Goal: Information Seeking & Learning: Learn about a topic

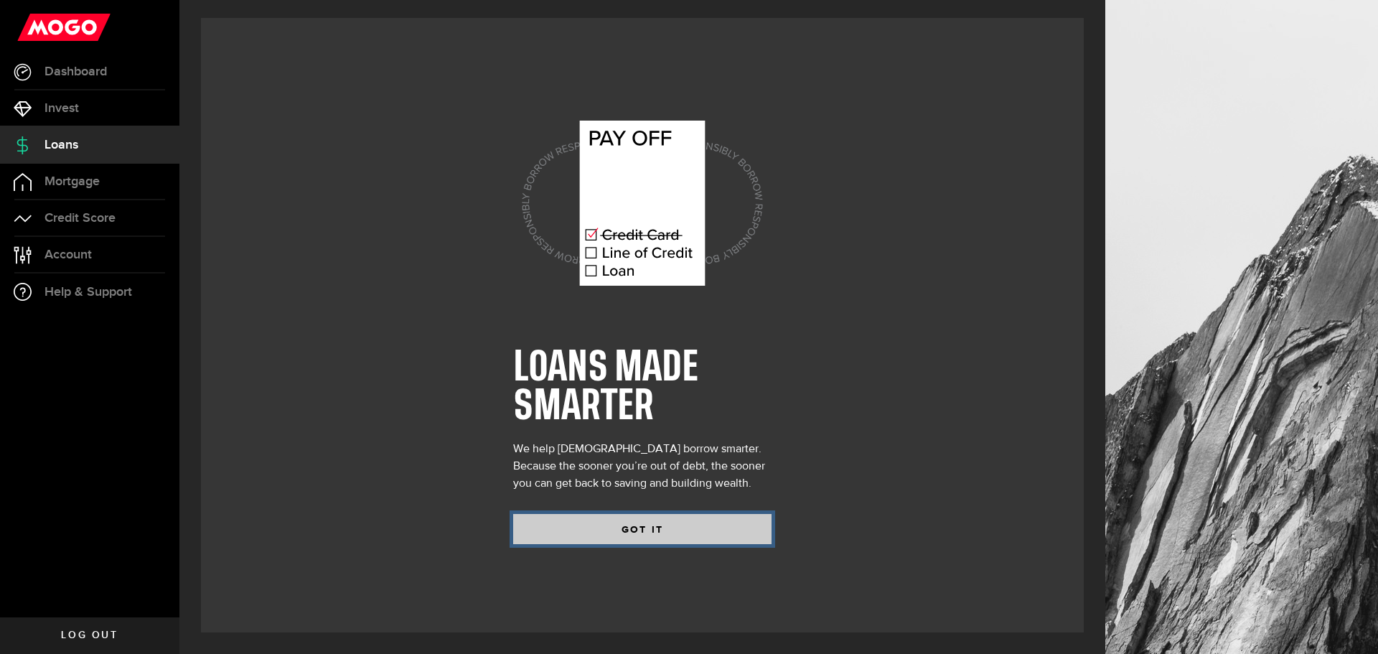
click at [727, 524] on button "GOT IT" at bounding box center [642, 529] width 258 height 30
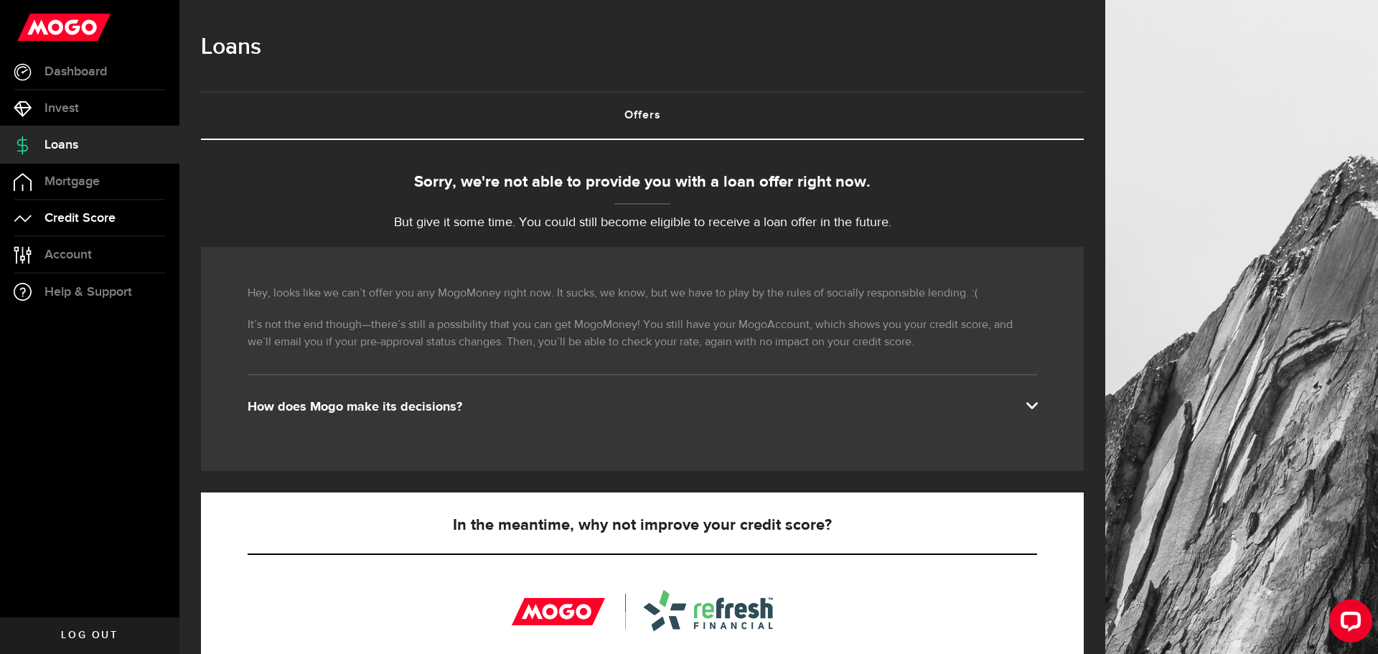
click at [113, 213] on span "Credit Score" at bounding box center [80, 218] width 71 height 13
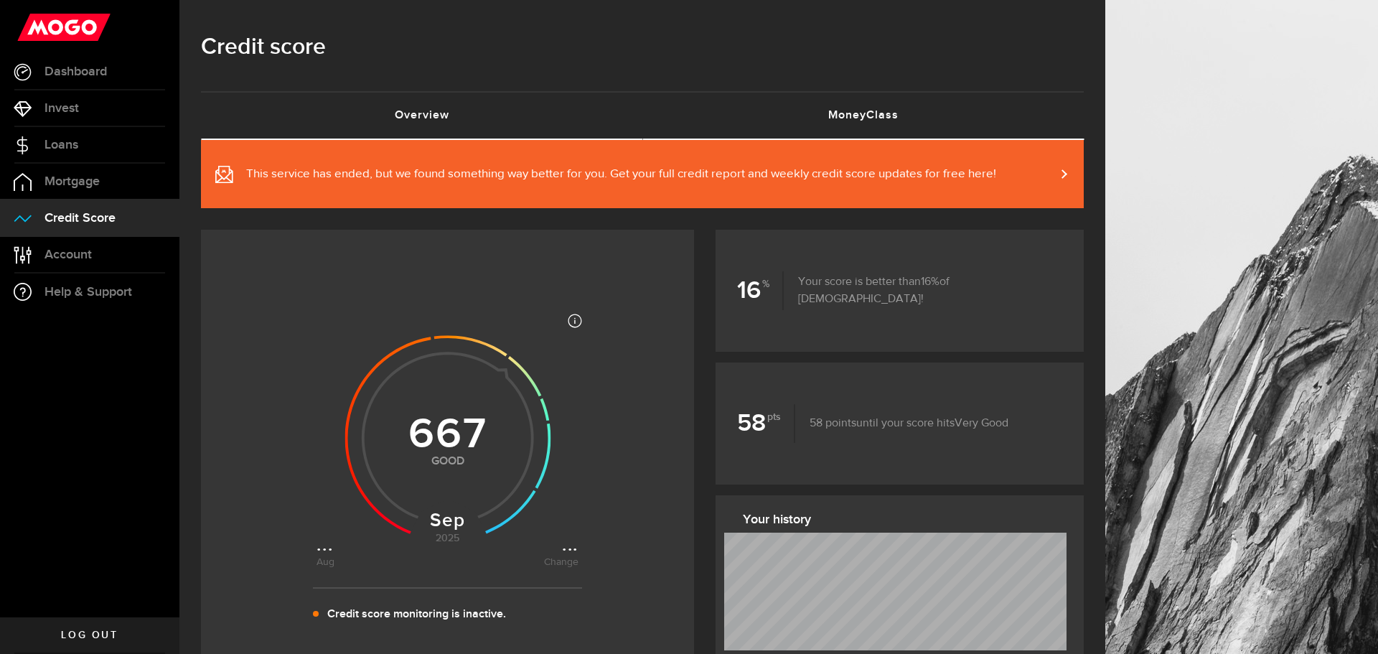
click at [861, 111] on link "MoneyClass (requires attention)" at bounding box center [864, 116] width 442 height 46
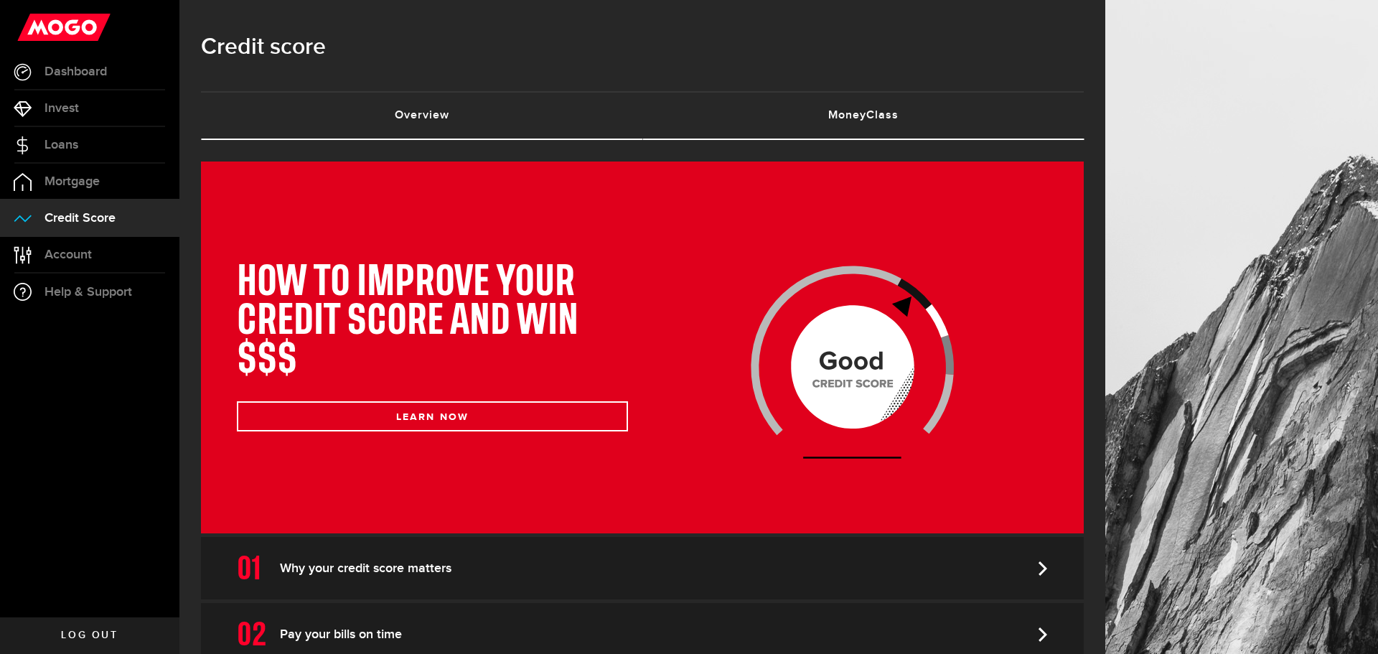
click at [507, 115] on link "Overview (requires attention)" at bounding box center [422, 116] width 442 height 46
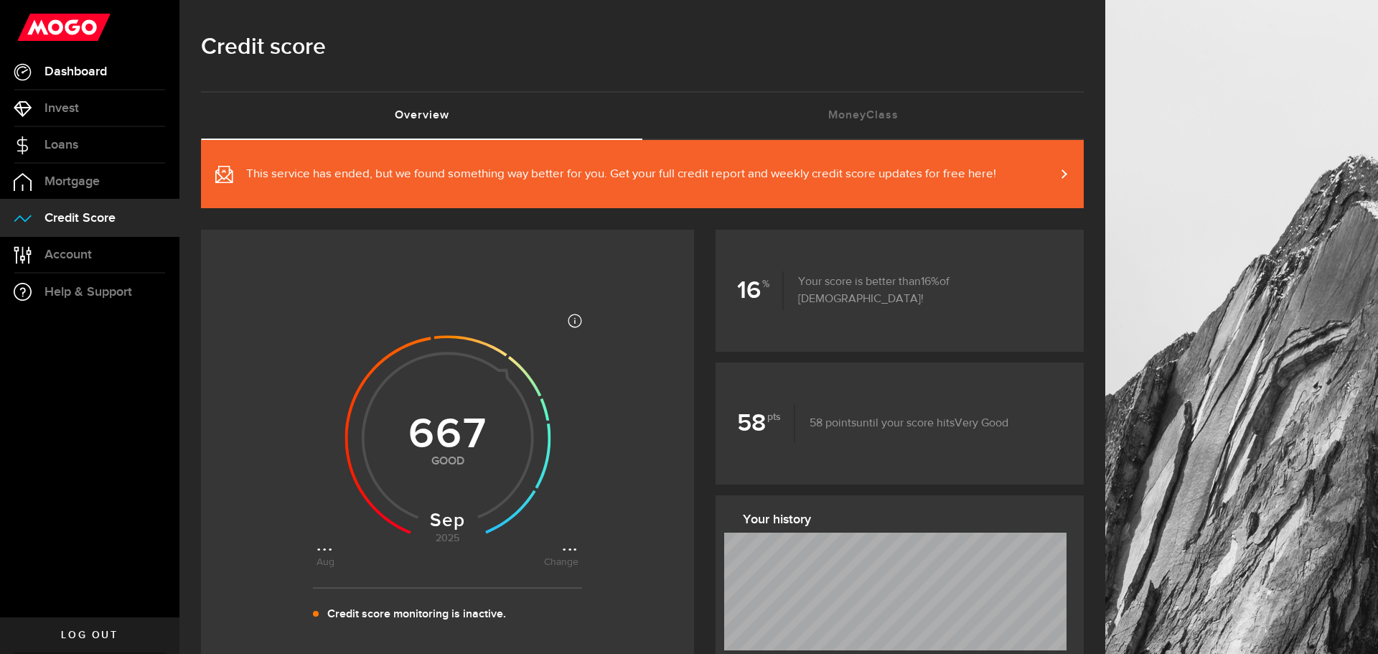
click at [111, 78] on link "Dashboard" at bounding box center [89, 72] width 179 height 36
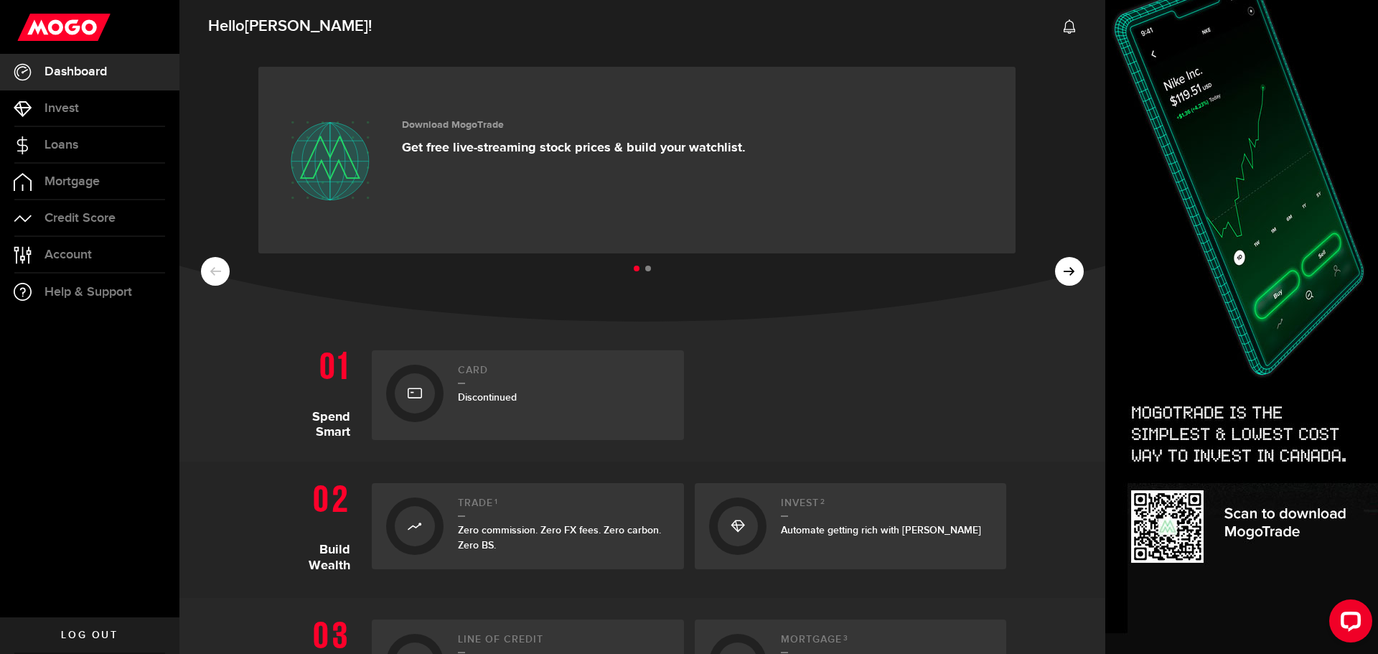
click at [1059, 274] on ul at bounding box center [642, 269] width 883 height 19
click at [131, 132] on link "Loans" at bounding box center [89, 145] width 179 height 36
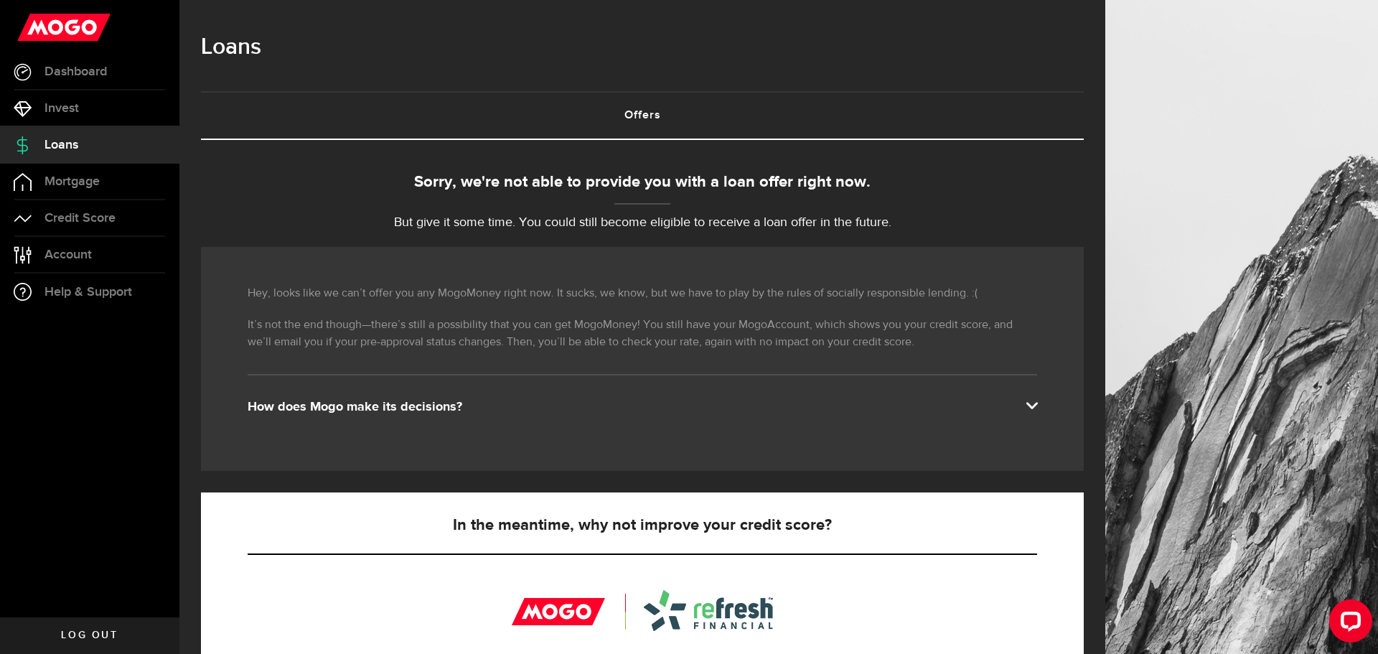
click at [397, 136] on link "Offers (requires attention)" at bounding box center [642, 116] width 883 height 46
